Goal: Check status: Check status

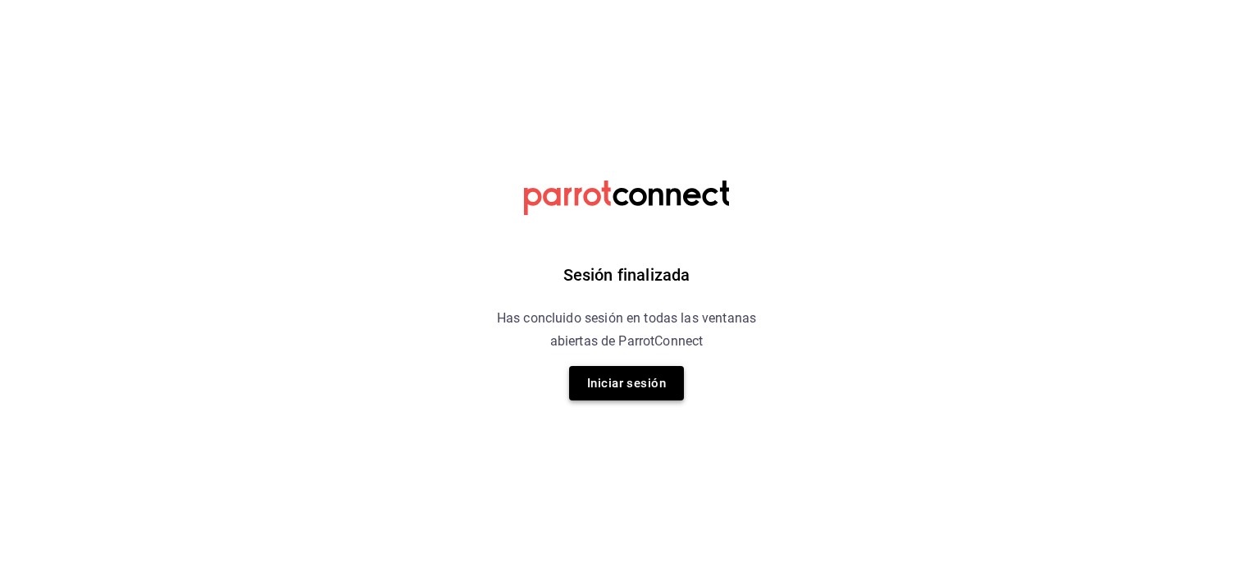
click at [623, 385] on button "Iniciar sesión" at bounding box center [626, 383] width 115 height 34
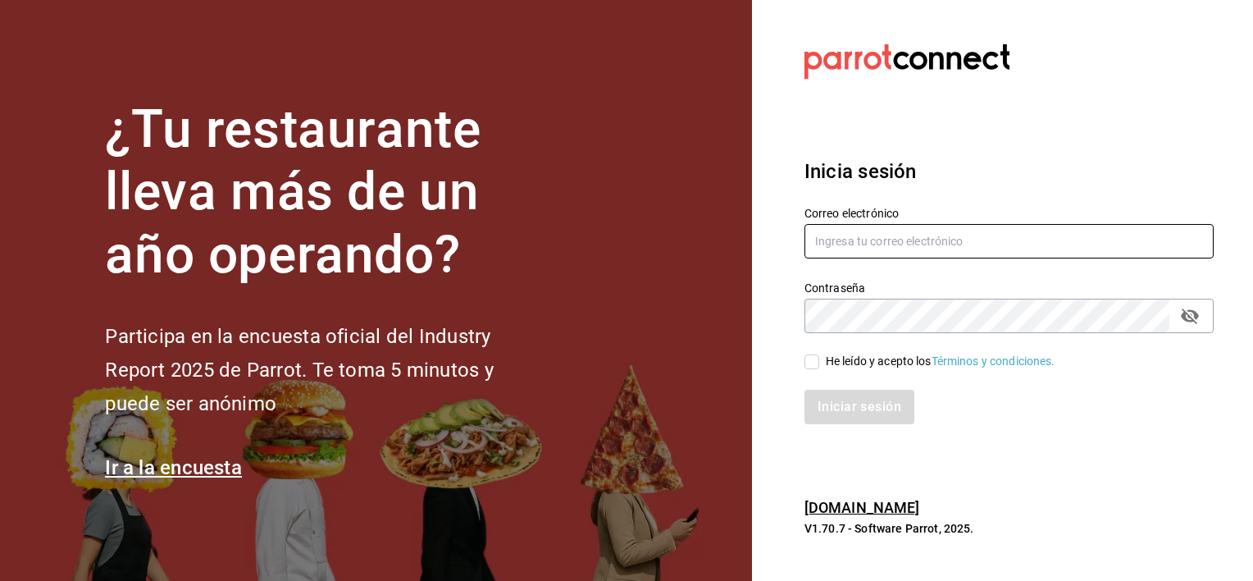
type input "sergiotrevinogarza@gmail.com"
click at [804, 361] on input "He leído y acepto los Términos y condiciones." at bounding box center [811, 361] width 15 height 15
checkbox input "true"
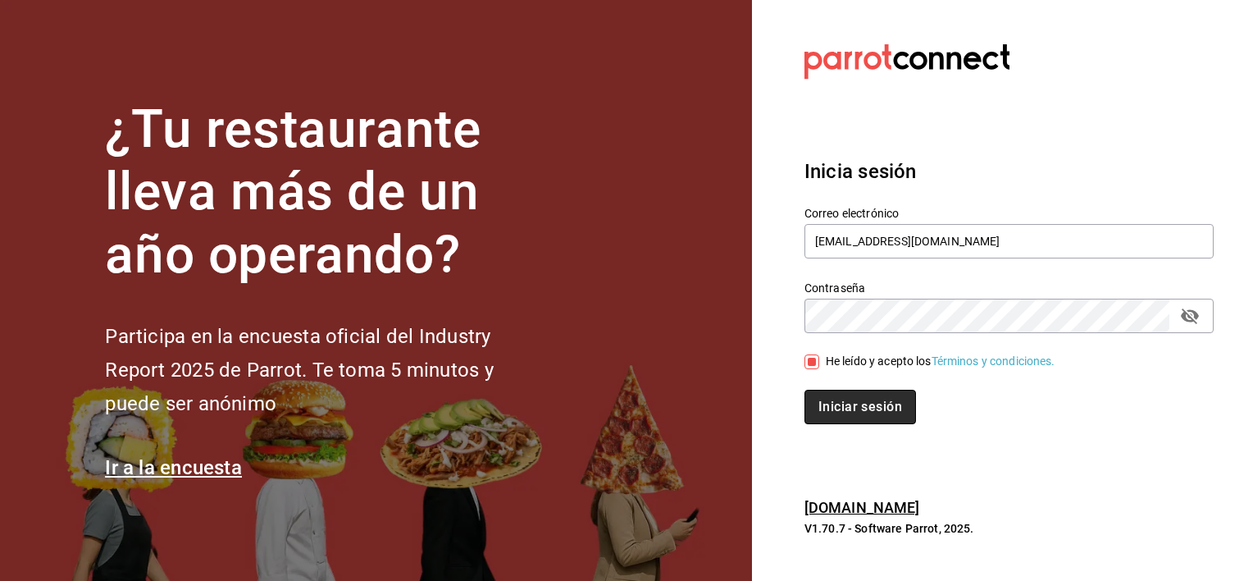
click at [880, 413] on button "Iniciar sesión" at bounding box center [860, 407] width 112 height 34
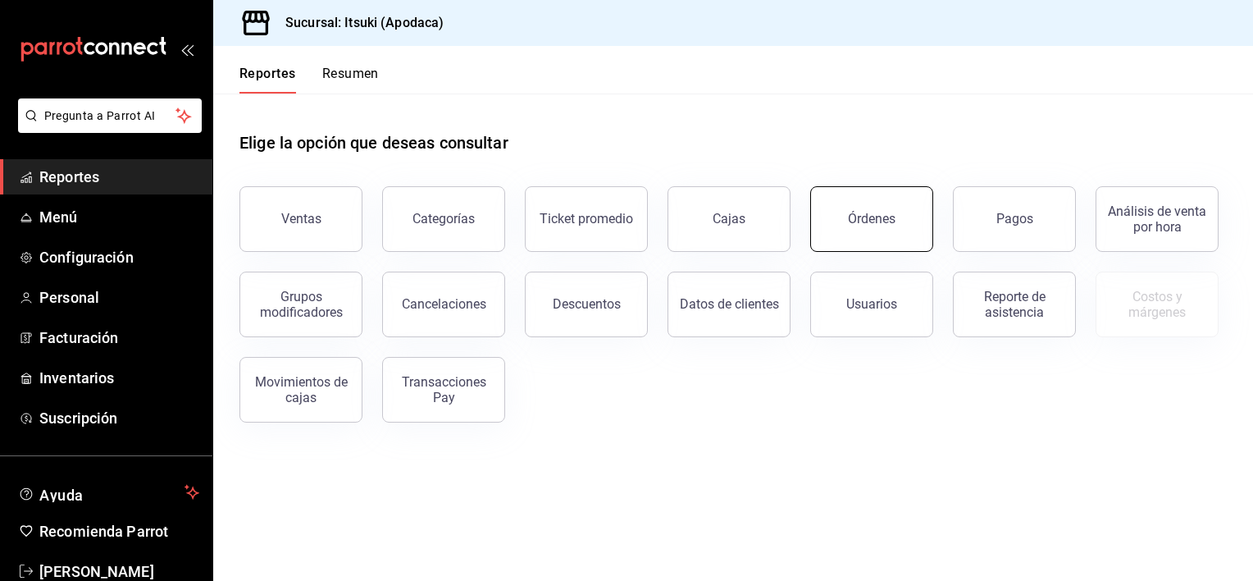
click at [864, 224] on div "Órdenes" at bounding box center [872, 219] width 48 height 16
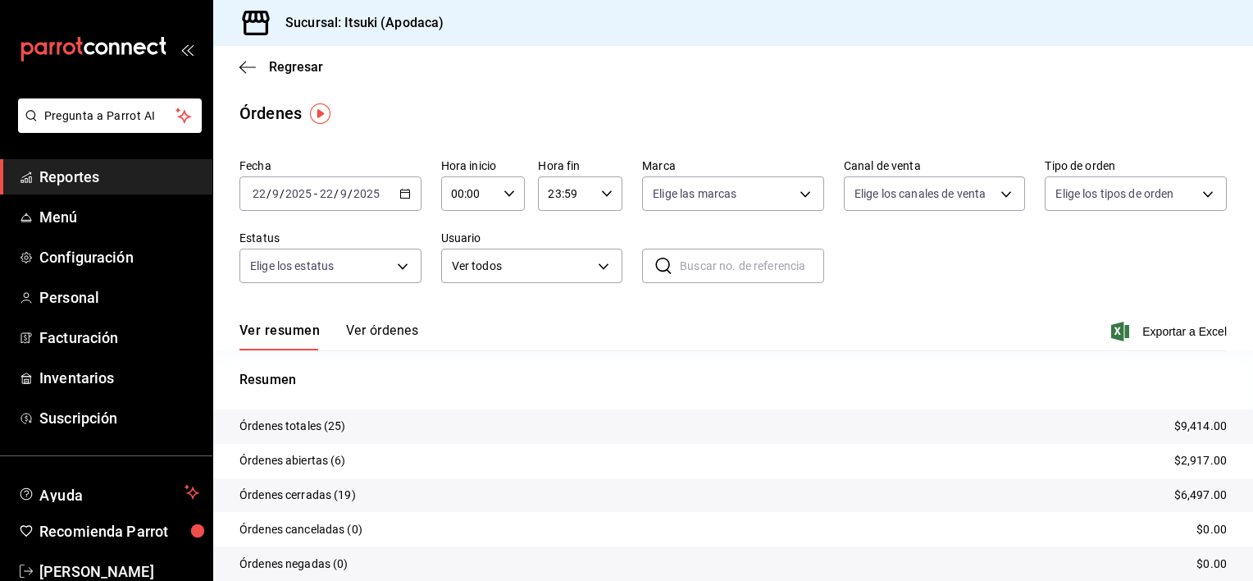
click at [401, 189] on \(Stroke\) "button" at bounding box center [401, 189] width 1 height 1
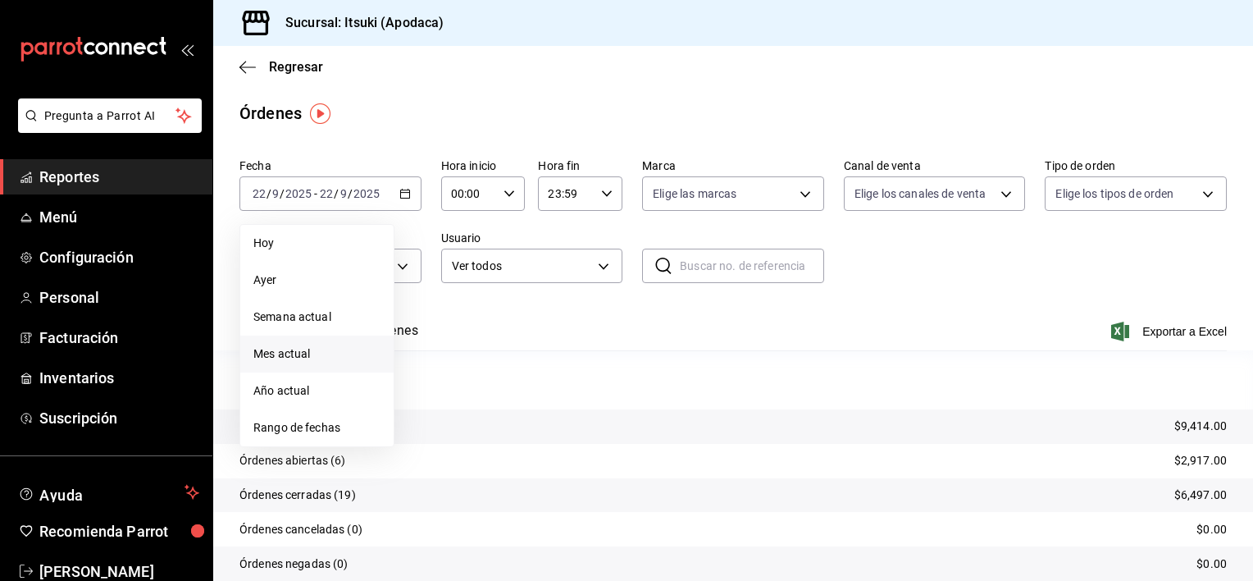
click at [308, 358] on span "Mes actual" at bounding box center [316, 353] width 127 height 17
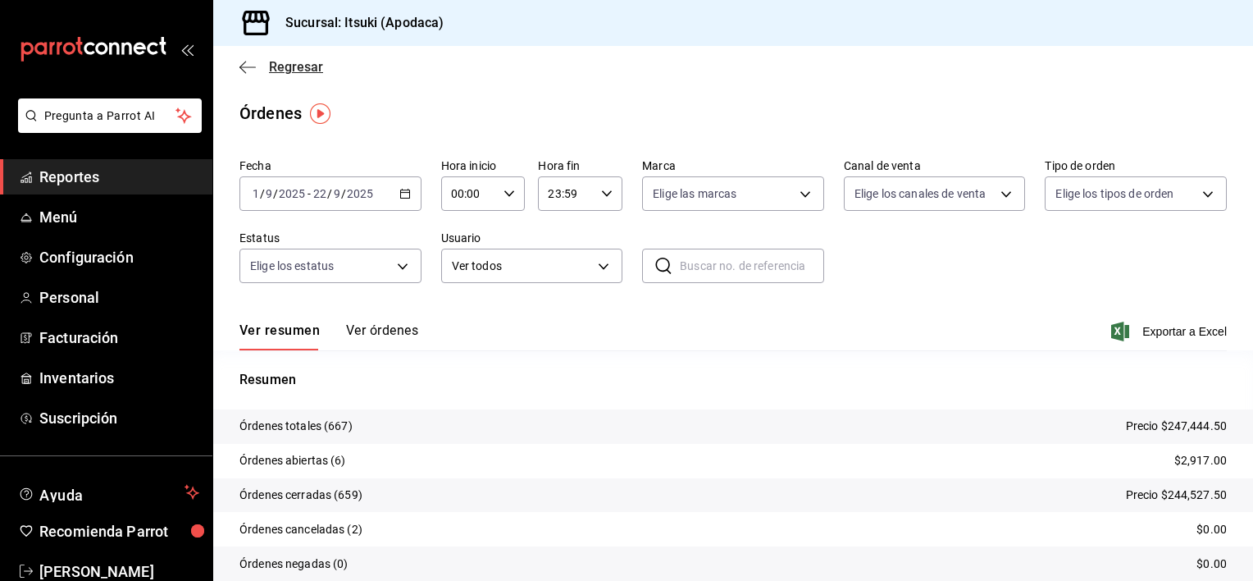
click at [244, 66] on icon "button" at bounding box center [247, 67] width 16 height 15
